Goal: Task Accomplishment & Management: Understand process/instructions

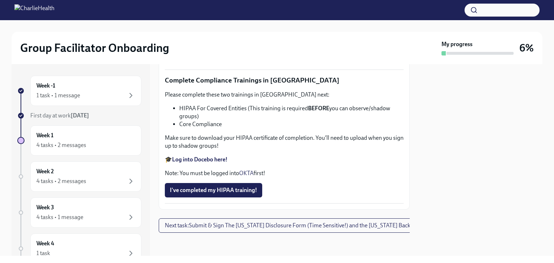
scroll to position [1734, 0]
click at [242, 187] on span "I've completed my HIPAA training!" at bounding box center [213, 190] width 87 height 7
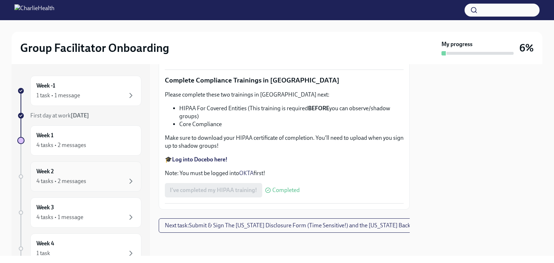
click at [94, 181] on div "4 tasks • 2 messages" at bounding box center [85, 181] width 99 height 9
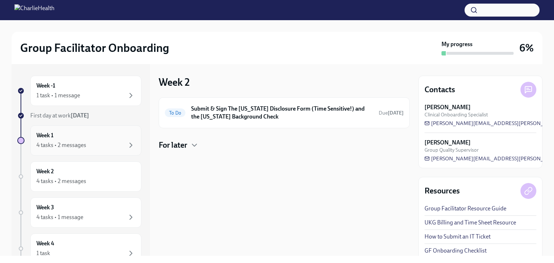
click at [71, 141] on div "4 tasks • 2 messages" at bounding box center [61, 145] width 50 height 8
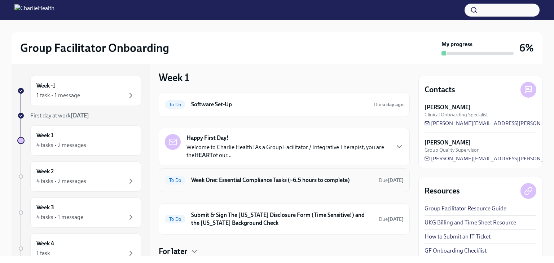
scroll to position [3, 0]
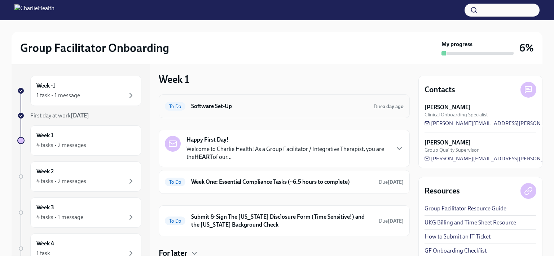
click at [256, 106] on h6 "Software Set-Up" at bounding box center [279, 106] width 177 height 8
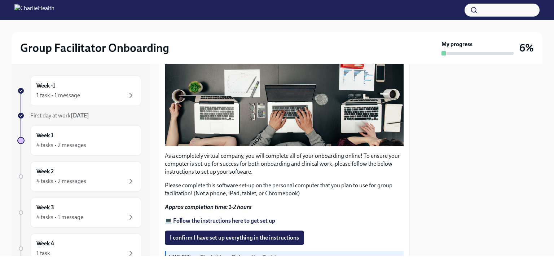
scroll to position [232, 0]
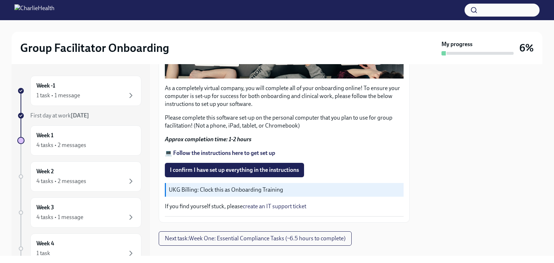
click at [264, 150] on strong "💻 Follow the instructions here to get set up" at bounding box center [220, 153] width 110 height 7
click at [199, 167] on span "I confirm I have set up everything in the instructions" at bounding box center [234, 170] width 129 height 7
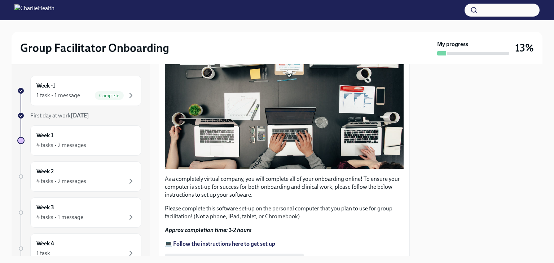
scroll to position [242, 0]
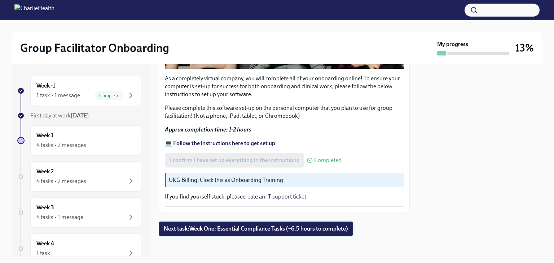
click at [278, 226] on span "Next task : Week One: Essential Compliance Tasks (~6.5 hours to complete)" at bounding box center [256, 228] width 184 height 7
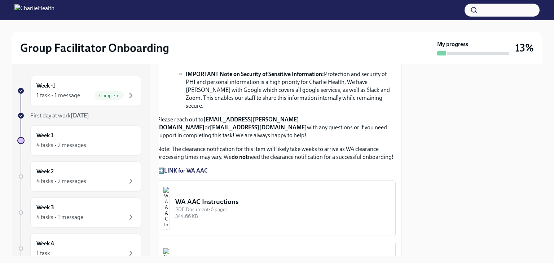
scroll to position [555, 8]
click at [194, 168] on strong "LINK for WA AAC" at bounding box center [186, 171] width 44 height 7
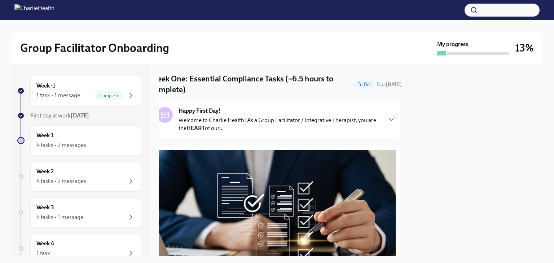
scroll to position [0, 8]
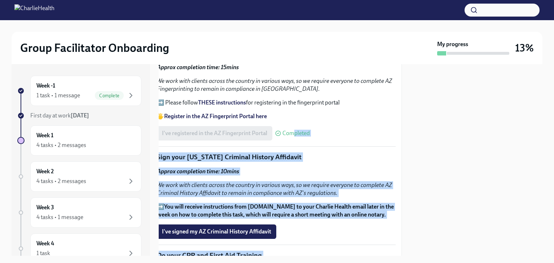
scroll to position [932, 8]
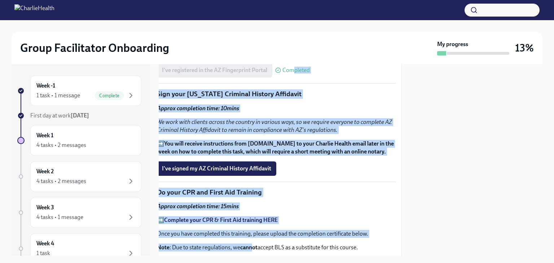
drag, startPoint x: 294, startPoint y: 250, endPoint x: 254, endPoint y: 252, distance: 40.4
click at [254, 252] on div "Week One: Essential Compliance Tasks (~6.5 hours to complete) To Do Due in 4 da…" at bounding box center [284, 160] width 251 height 192
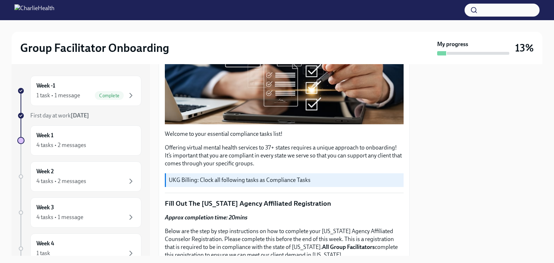
scroll to position [168, 0]
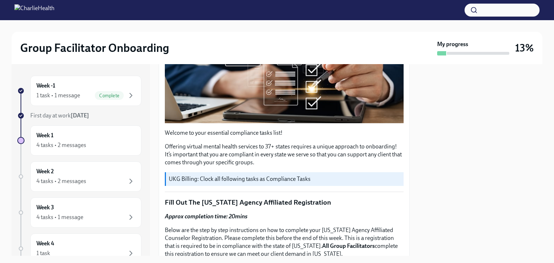
click at [291, 143] on p "Offering virtual mental health services to 37+ states requires a unique approac…" at bounding box center [284, 155] width 239 height 24
click at [290, 143] on p "Offering virtual mental health services to 37+ states requires a unique approac…" at bounding box center [284, 155] width 239 height 24
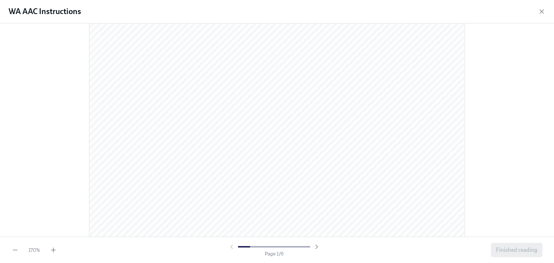
scroll to position [118, 0]
